Goal: Information Seeking & Learning: Compare options

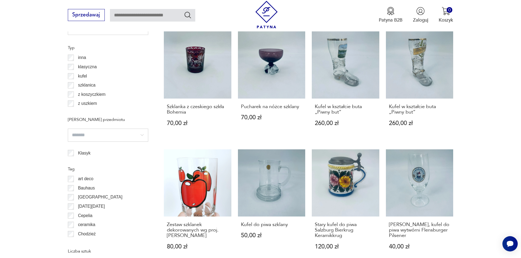
scroll to position [592, 0]
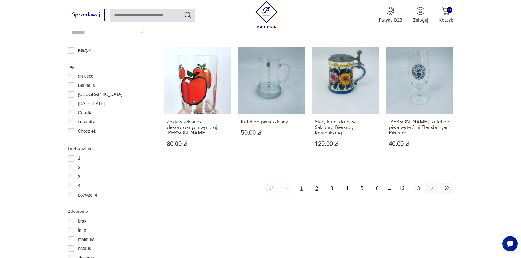
click at [314, 187] on button "2" at bounding box center [317, 189] width 12 height 12
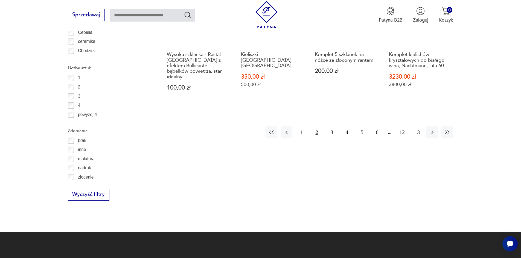
scroll to position [674, 0]
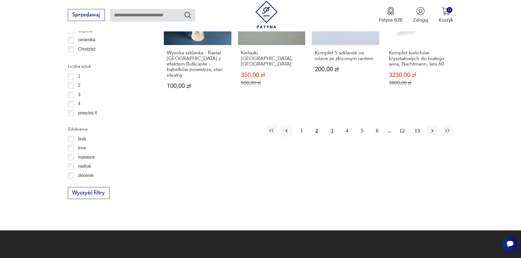
click at [331, 130] on button "3" at bounding box center [332, 131] width 12 height 12
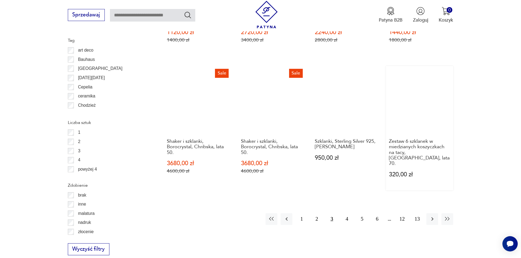
scroll to position [647, 0]
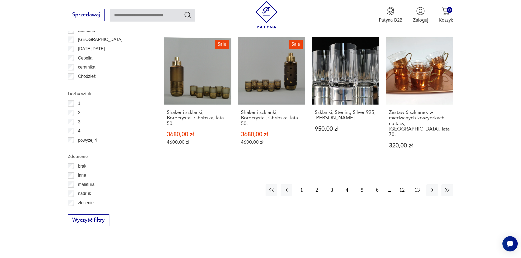
click at [346, 185] on button "4" at bounding box center [347, 191] width 12 height 12
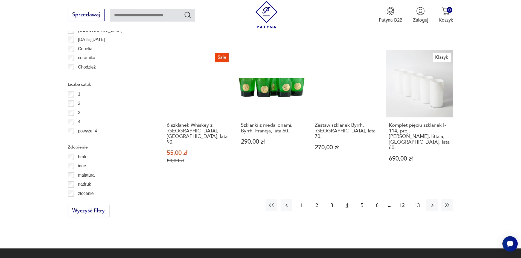
scroll to position [674, 0]
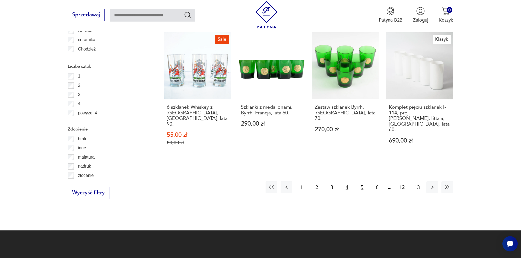
click at [360, 182] on button "5" at bounding box center [362, 188] width 12 height 12
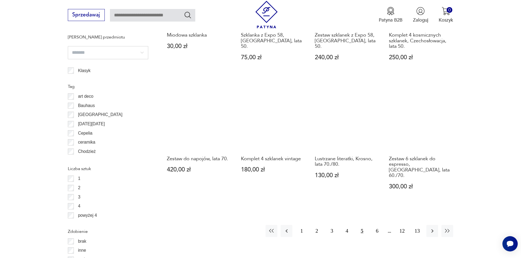
scroll to position [592, 0]
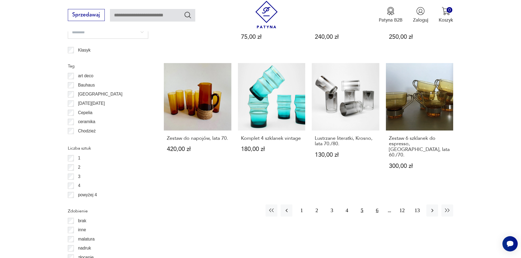
click at [377, 205] on button "6" at bounding box center [377, 211] width 12 height 12
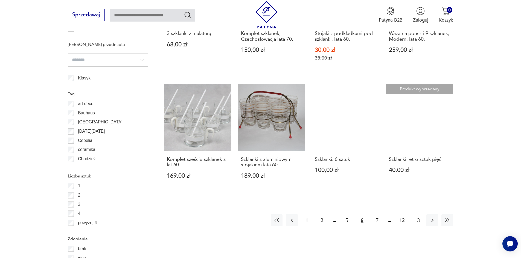
scroll to position [565, 0]
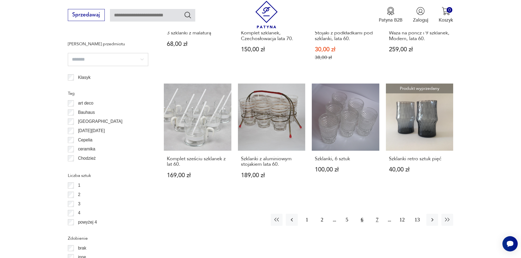
click at [379, 226] on button "7" at bounding box center [377, 220] width 12 height 12
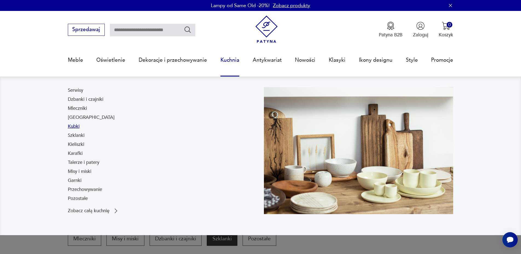
click at [72, 127] on link "Kubki" at bounding box center [74, 126] width 12 height 7
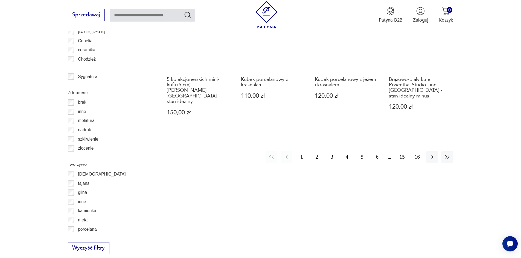
scroll to position [674, 0]
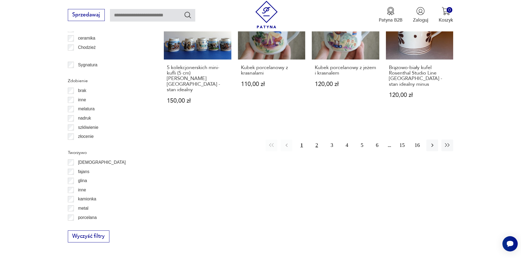
click at [316, 140] on button "2" at bounding box center [317, 146] width 12 height 12
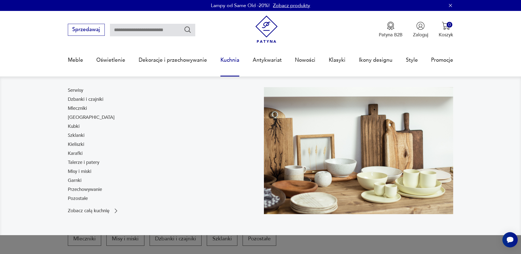
click at [69, 129] on link "Kubki" at bounding box center [74, 126] width 12 height 7
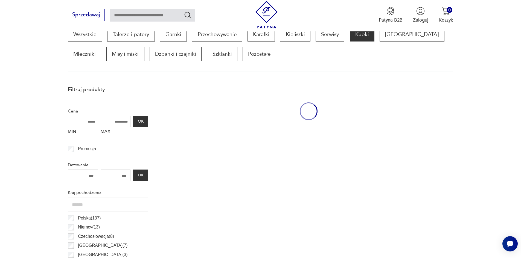
scroll to position [182, 0]
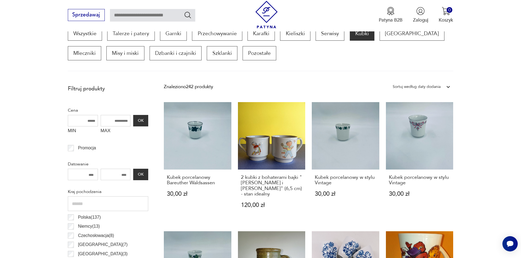
drag, startPoint x: 499, startPoint y: 149, endPoint x: 489, endPoint y: 146, distance: 10.4
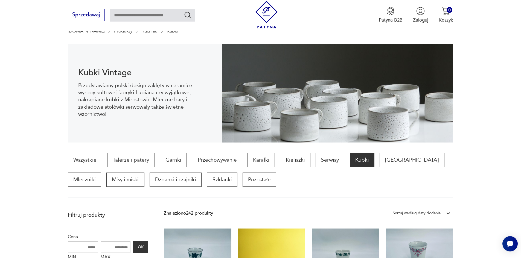
scroll to position [0, 0]
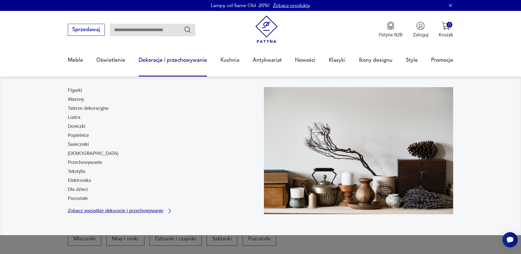
click at [89, 209] on p "Zobacz wszystkie dekoracje i przechowywanie" at bounding box center [115, 211] width 95 height 4
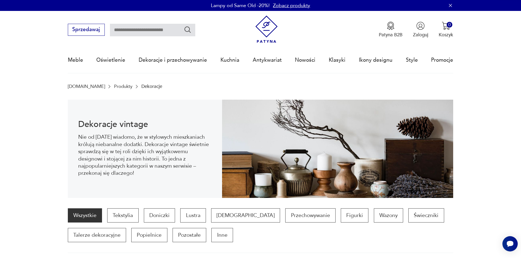
scroll to position [73, 0]
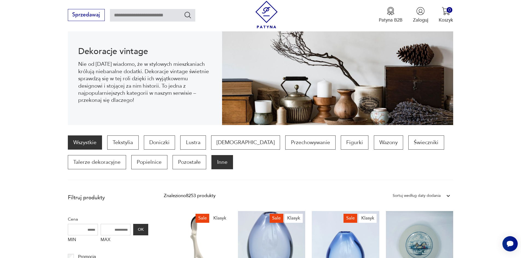
click at [224, 161] on p "Inne" at bounding box center [221, 162] width 21 height 14
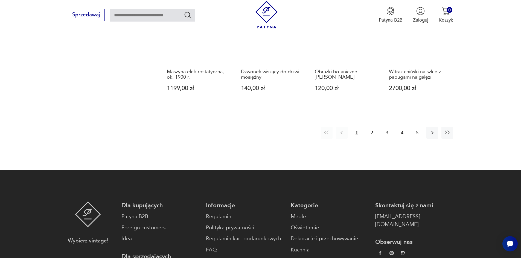
scroll to position [565, 0]
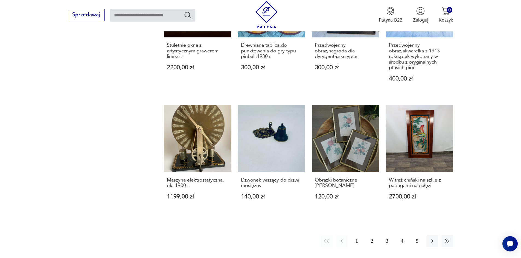
click at [121, 12] on input "text" at bounding box center [152, 15] width 85 height 13
type input "*****"
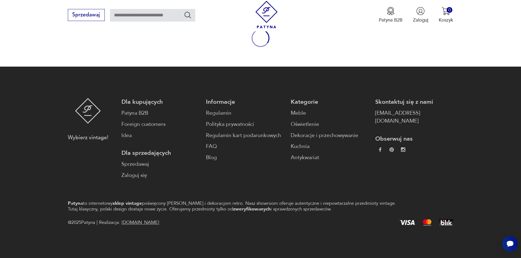
type input "*****"
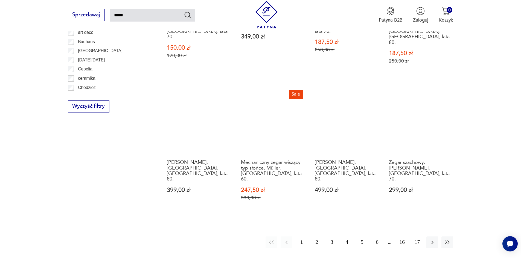
scroll to position [476, 0]
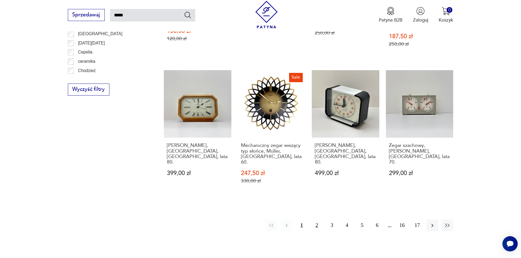
click at [314, 220] on button "2" at bounding box center [317, 226] width 12 height 12
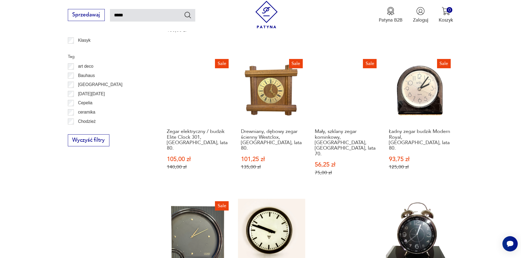
scroll to position [469, 0]
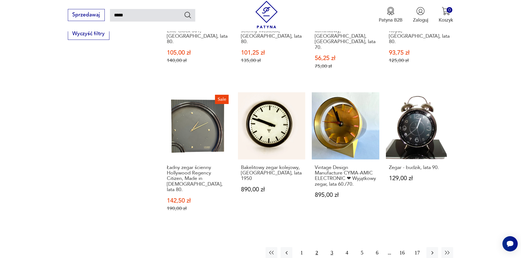
click at [331, 247] on button "3" at bounding box center [332, 253] width 12 height 12
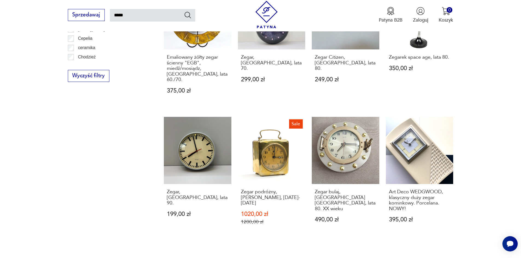
scroll to position [446, 0]
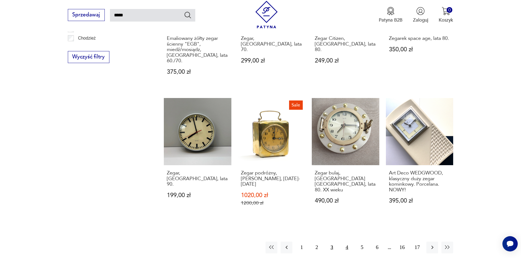
click at [346, 242] on button "4" at bounding box center [347, 248] width 12 height 12
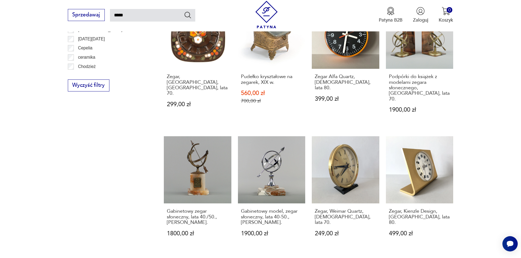
scroll to position [525, 0]
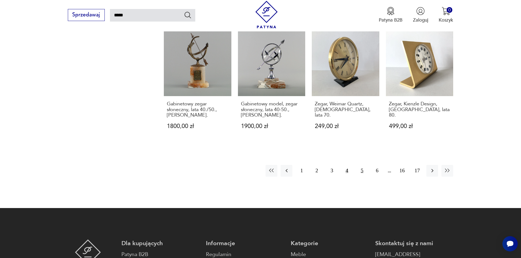
click at [365, 165] on button "5" at bounding box center [362, 171] width 12 height 12
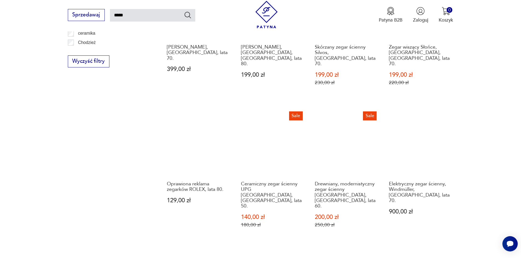
scroll to position [442, 0]
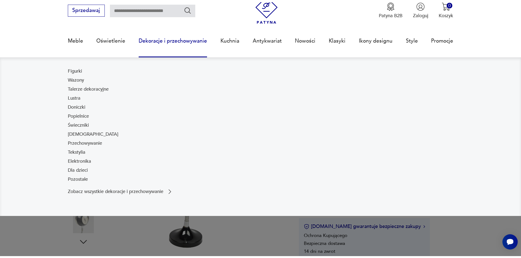
scroll to position [82, 0]
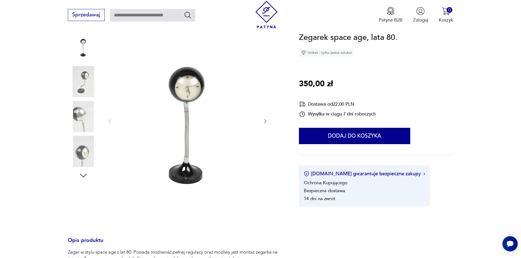
click at [85, 89] on img at bounding box center [83, 81] width 31 height 31
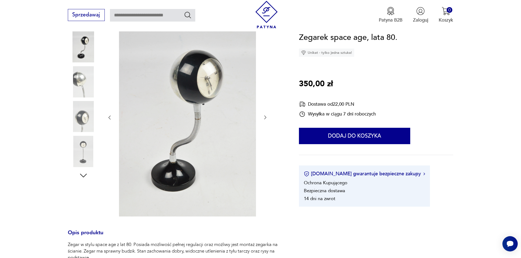
click at [79, 111] on img at bounding box center [83, 116] width 31 height 31
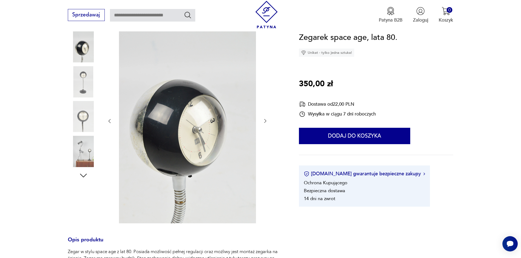
click at [78, 117] on img at bounding box center [83, 116] width 31 height 31
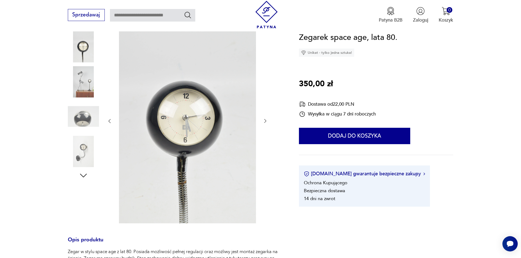
click at [80, 127] on img at bounding box center [83, 116] width 31 height 31
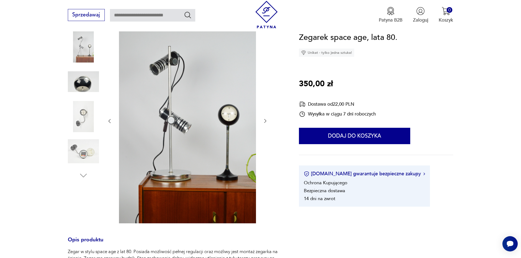
click at [80, 138] on img at bounding box center [83, 151] width 31 height 31
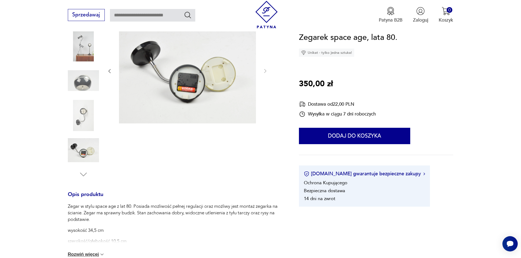
click at [83, 127] on img at bounding box center [83, 115] width 31 height 31
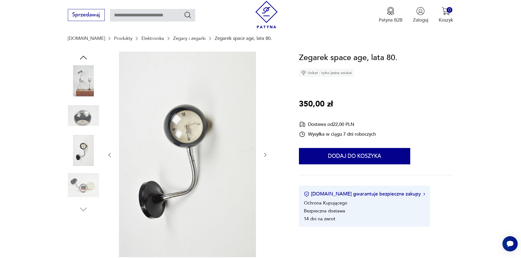
scroll to position [0, 0]
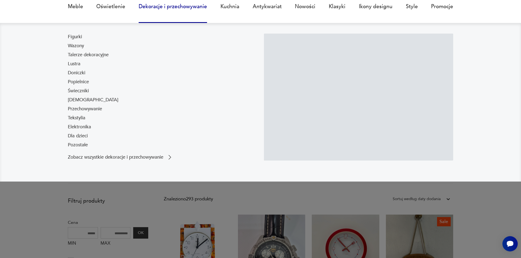
scroll to position [155, 0]
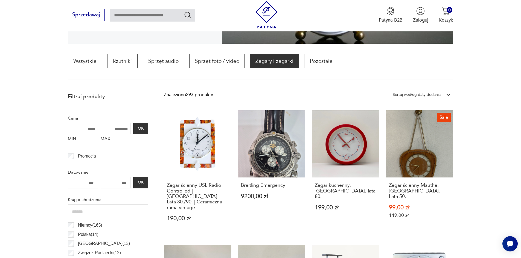
click at [115, 130] on input "MAX" at bounding box center [116, 128] width 30 height 11
type input "***"
click at [144, 126] on button "OK" at bounding box center [140, 128] width 15 height 11
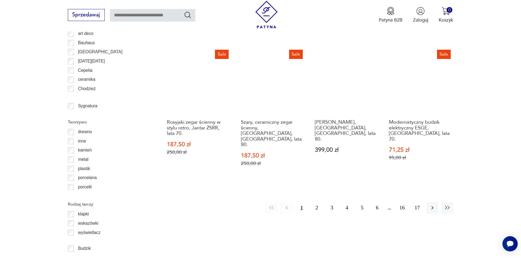
scroll to position [627, 0]
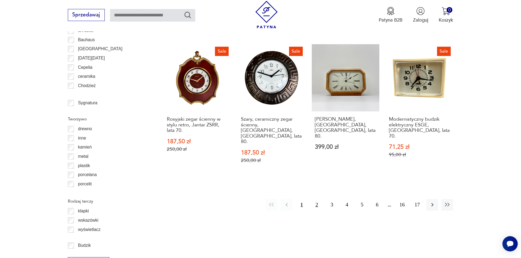
click at [315, 199] on button "2" at bounding box center [317, 205] width 12 height 12
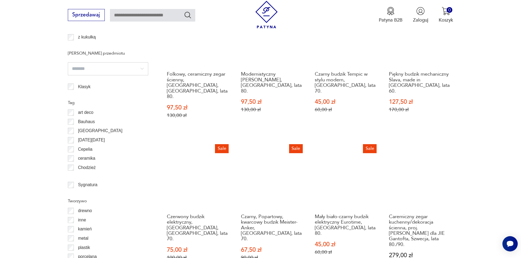
scroll to position [627, 0]
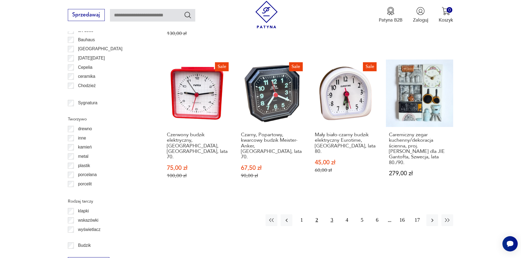
click at [331, 215] on button "3" at bounding box center [332, 221] width 12 height 12
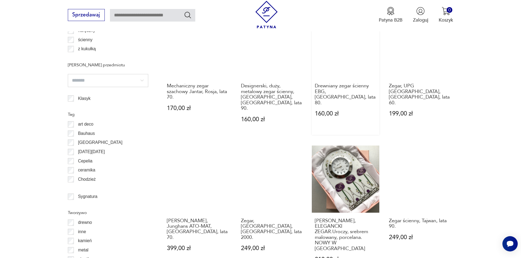
scroll to position [573, 0]
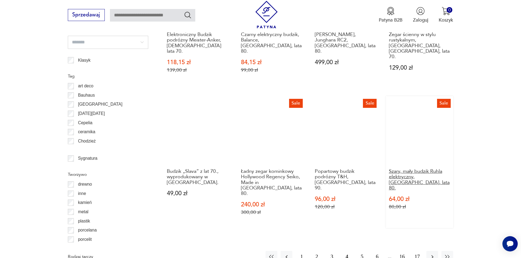
scroll to position [573, 0]
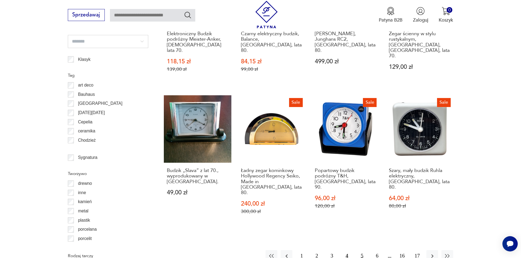
click at [361, 251] on button "5" at bounding box center [362, 257] width 12 height 12
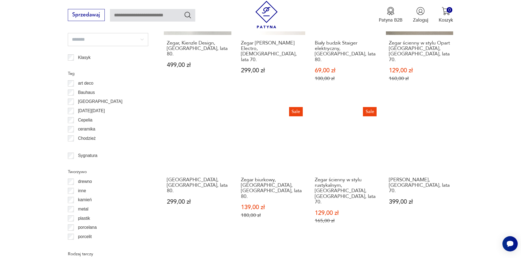
scroll to position [600, 0]
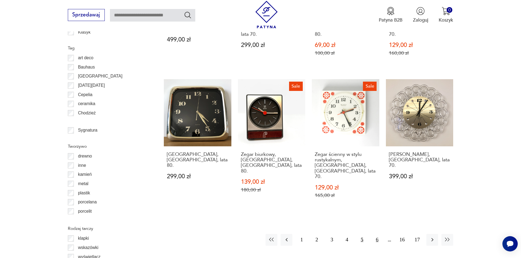
click at [375, 234] on button "6" at bounding box center [377, 240] width 12 height 12
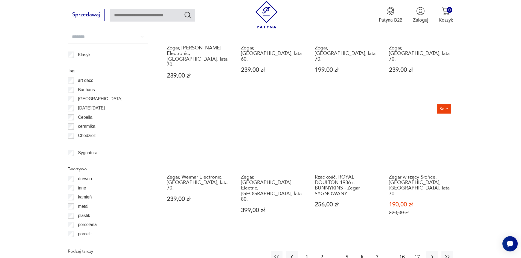
scroll to position [627, 0]
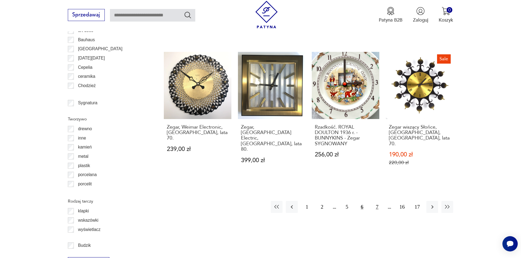
click at [377, 201] on button "7" at bounding box center [377, 207] width 12 height 12
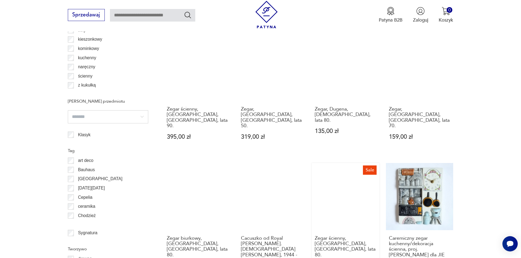
scroll to position [573, 0]
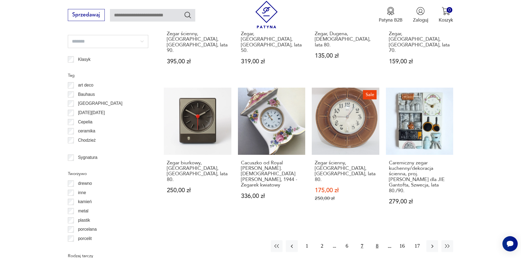
click at [375, 241] on button "8" at bounding box center [377, 247] width 12 height 12
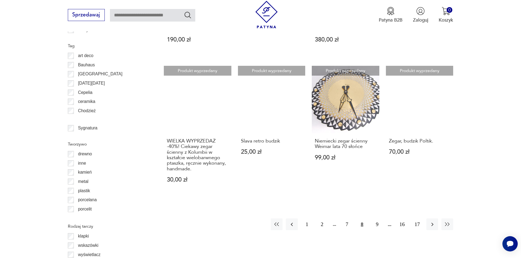
scroll to position [600, 0]
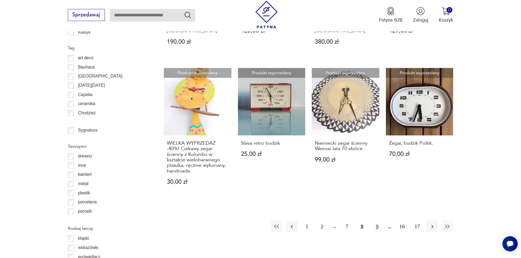
click at [378, 221] on button "9" at bounding box center [377, 227] width 12 height 12
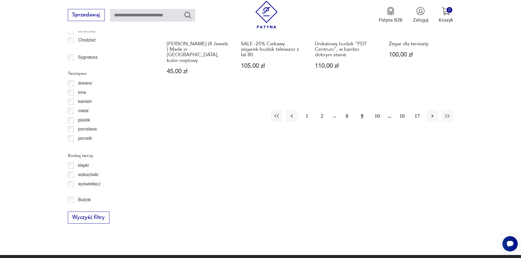
scroll to position [682, 0]
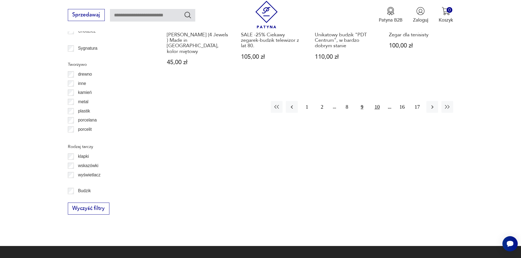
click at [377, 101] on button "10" at bounding box center [377, 107] width 12 height 12
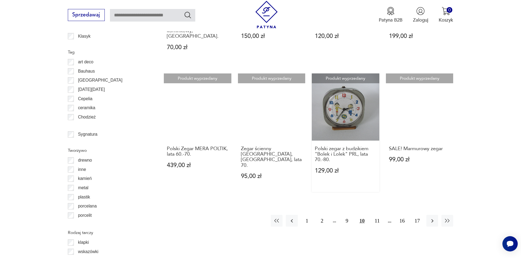
scroll to position [600, 0]
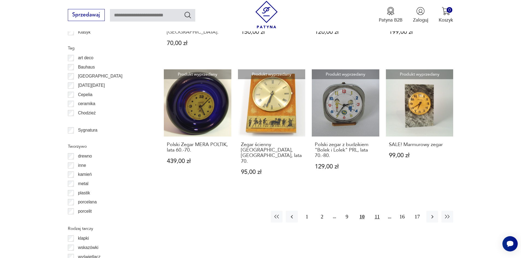
click at [378, 211] on button "11" at bounding box center [377, 217] width 12 height 12
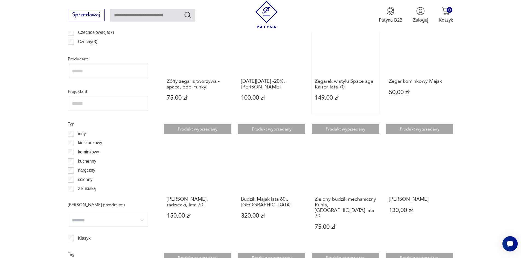
scroll to position [436, 0]
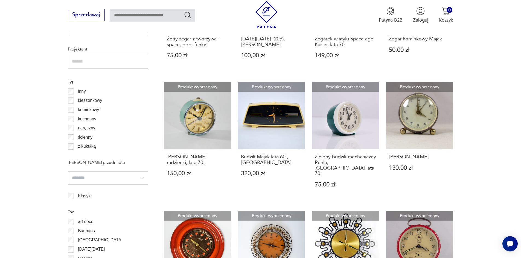
click at [142, 19] on input "text" at bounding box center [152, 15] width 85 height 13
type input "*********"
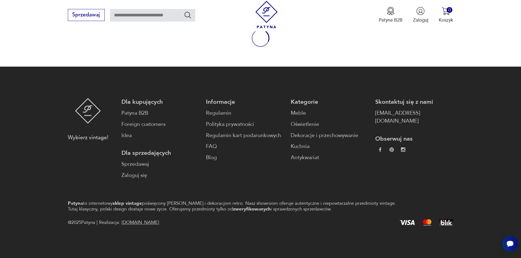
type input "*********"
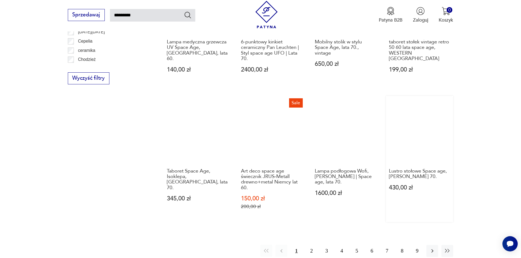
scroll to position [448, 0]
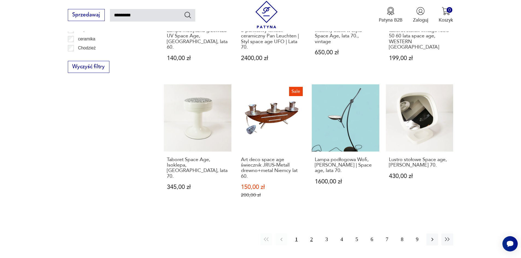
click at [311, 234] on button "2" at bounding box center [311, 240] width 12 height 12
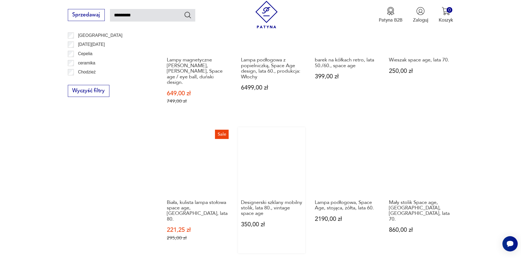
scroll to position [551, 0]
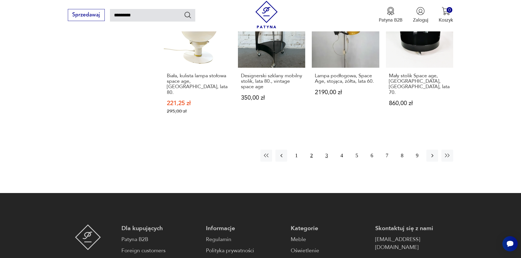
click at [324, 150] on button "3" at bounding box center [327, 156] width 12 height 12
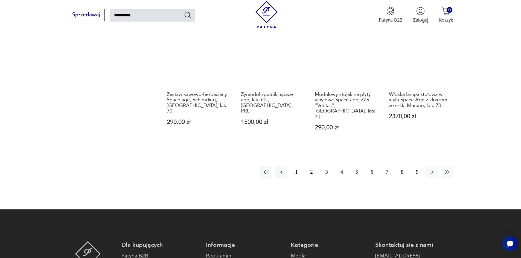
scroll to position [524, 0]
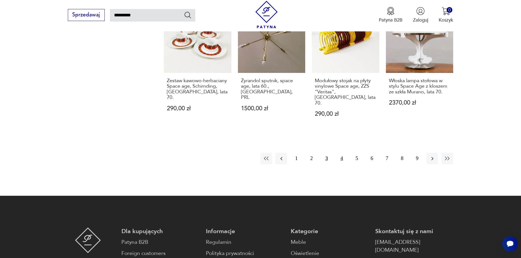
click at [340, 153] on button "4" at bounding box center [342, 159] width 12 height 12
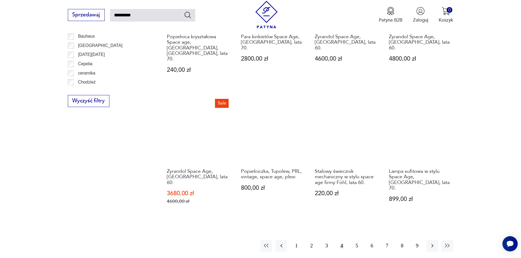
scroll to position [414, 0]
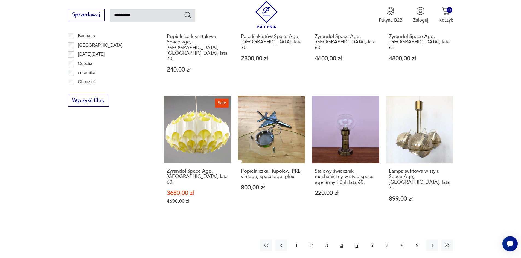
click at [359, 240] on button "5" at bounding box center [357, 246] width 12 height 12
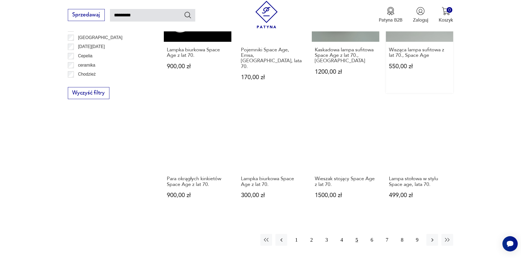
scroll to position [442, 0]
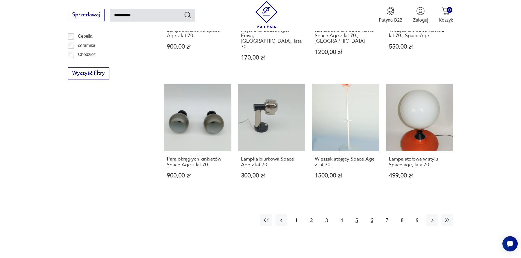
click at [374, 215] on button "6" at bounding box center [372, 221] width 12 height 12
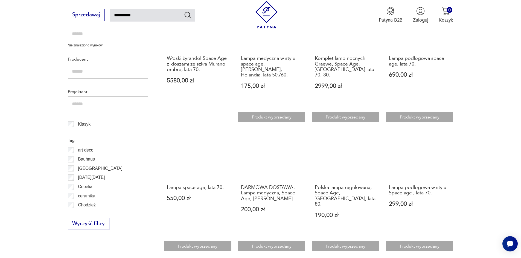
scroll to position [305, 0]
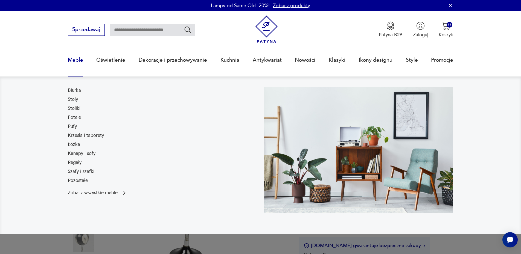
click at [74, 162] on link "Regały" at bounding box center [75, 162] width 14 height 7
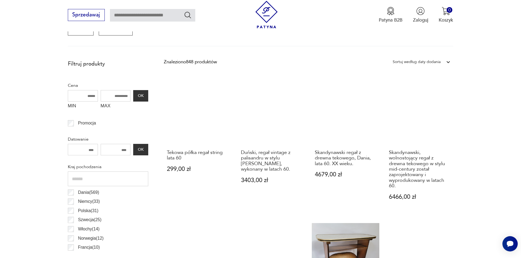
scroll to position [209, 0]
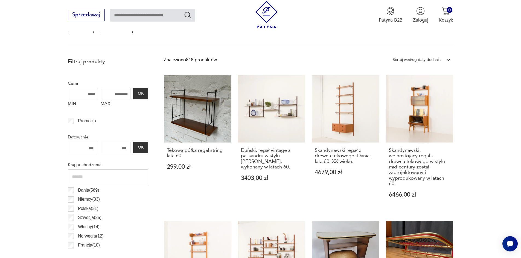
click at [111, 93] on input "MAX" at bounding box center [116, 93] width 30 height 11
type input "***"
click at [142, 91] on button "OK" at bounding box center [140, 93] width 15 height 11
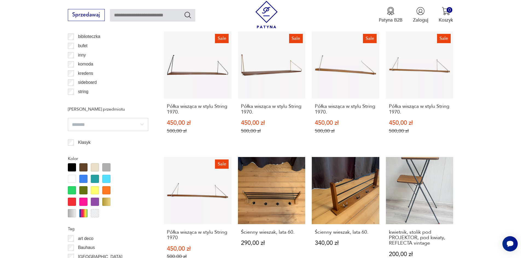
scroll to position [674, 0]
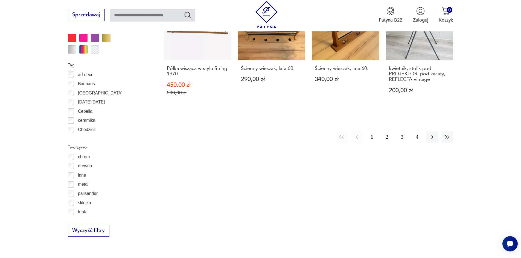
click at [387, 136] on button "2" at bounding box center [387, 138] width 12 height 12
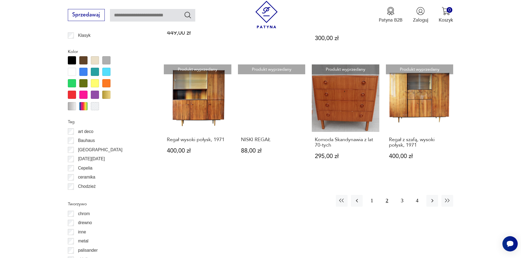
scroll to position [620, 0]
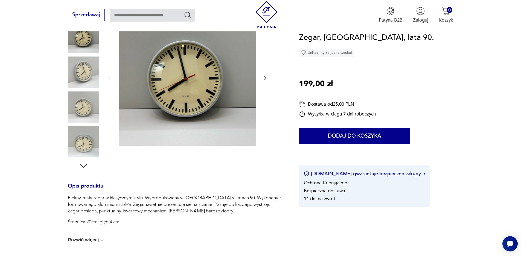
scroll to position [137, 0]
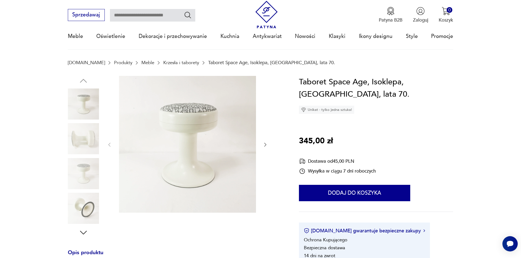
scroll to position [55, 0]
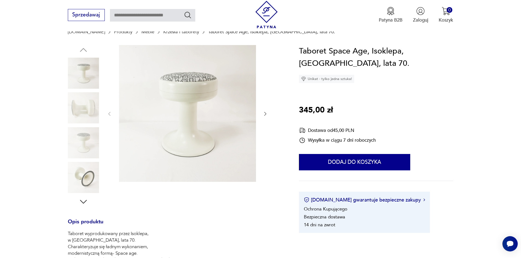
click at [83, 143] on img at bounding box center [83, 142] width 31 height 31
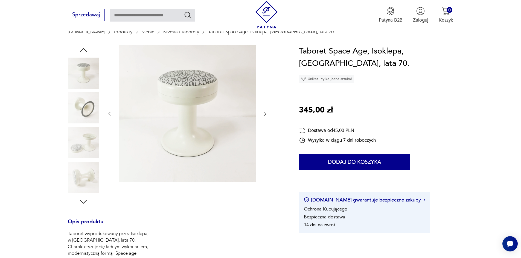
click at [83, 143] on img at bounding box center [83, 142] width 31 height 31
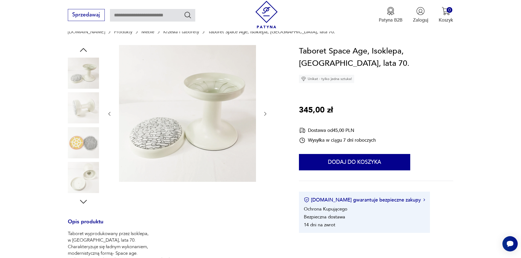
click at [83, 143] on img at bounding box center [83, 142] width 31 height 31
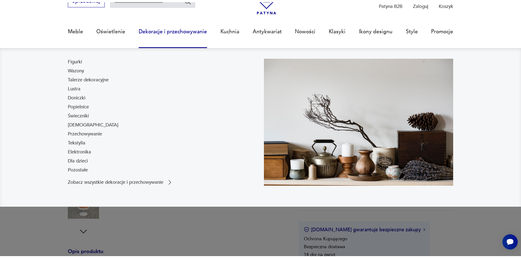
scroll to position [82, 0]
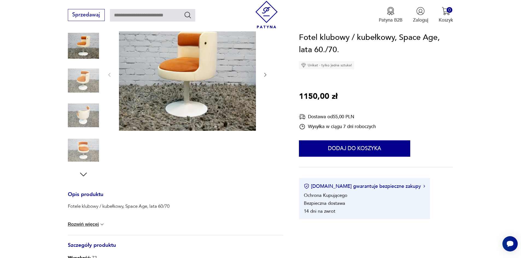
click at [80, 83] on img at bounding box center [83, 80] width 31 height 31
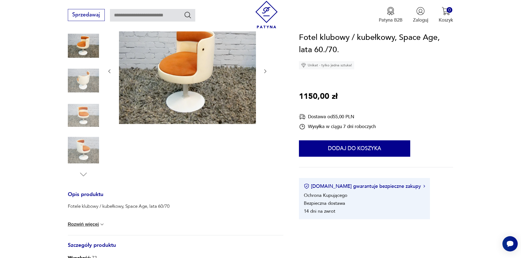
click at [85, 110] on img at bounding box center [83, 115] width 31 height 31
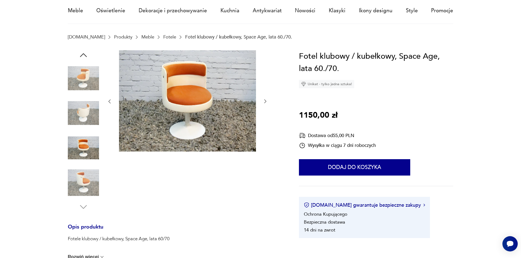
scroll to position [27, 0]
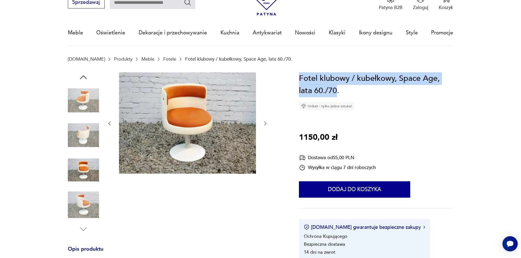
drag, startPoint x: 338, startPoint y: 93, endPoint x: 299, endPoint y: 76, distance: 42.4
click at [299, 76] on h1 "Fotel klubowy / kubełkowy, Space Age, lata 60./70." at bounding box center [376, 84] width 154 height 25
